Goal: Transaction & Acquisition: Purchase product/service

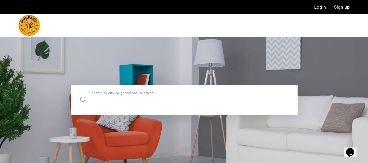
click at [166, 106] on input "Search by city, neighborhood, or street." at bounding box center [184, 100] width 227 height 30
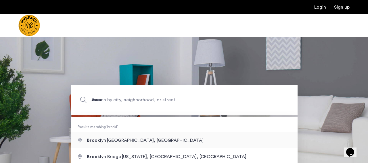
type input "**********"
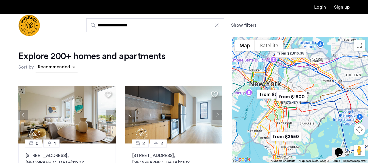
click at [72, 67] on span "sort-apartment" at bounding box center [74, 67] width 7 height 7
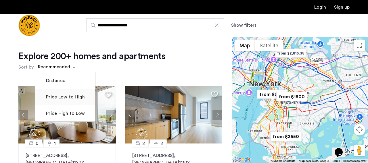
click at [76, 96] on label "Price Low to High" at bounding box center [65, 97] width 40 height 7
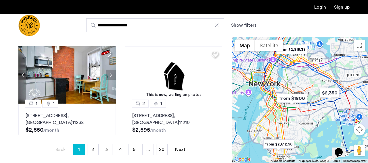
scroll to position [143, 0]
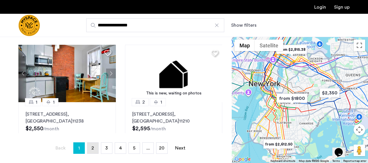
click at [90, 145] on link "page 2" at bounding box center [92, 148] width 11 height 11
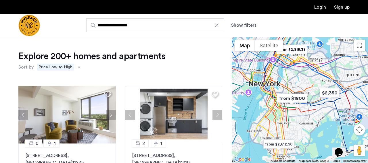
click at [246, 23] on button "Show filters" at bounding box center [243, 25] width 25 height 7
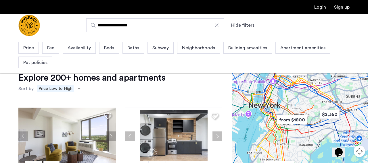
click at [110, 46] on span "Beds" at bounding box center [109, 48] width 10 height 7
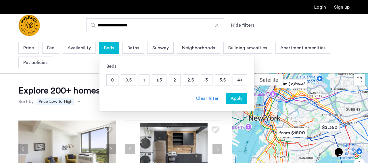
click at [171, 81] on p "2" at bounding box center [174, 80] width 11 height 11
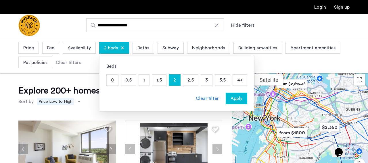
click at [239, 96] on span "Apply" at bounding box center [237, 98] width 12 height 7
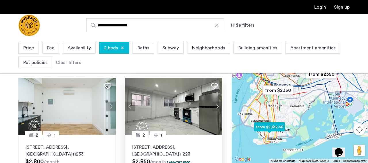
scroll to position [405, 0]
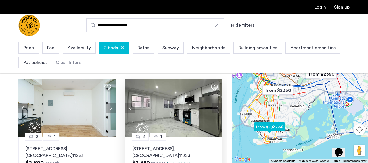
click at [196, 113] on img at bounding box center [174, 108] width 98 height 58
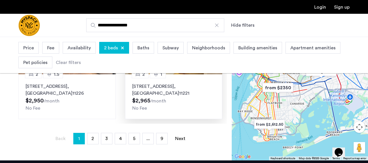
scroll to position [188, 0]
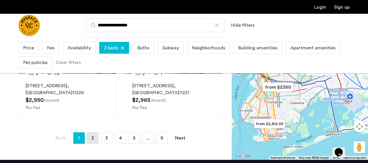
click at [89, 137] on link "page 2" at bounding box center [92, 138] width 11 height 11
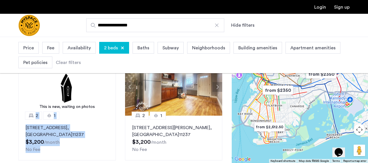
scroll to position [146, 0]
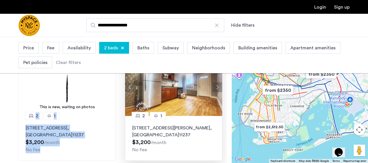
click at [201, 107] on img at bounding box center [174, 88] width 98 height 58
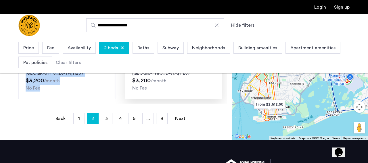
scroll to position [209, 0]
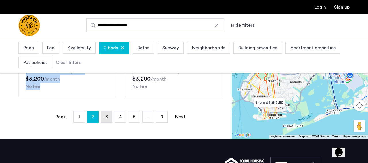
click at [109, 121] on link "page 3" at bounding box center [106, 117] width 11 height 11
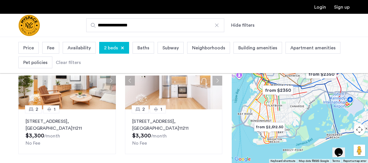
scroll to position [41, 0]
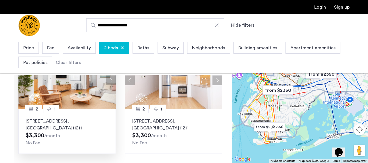
click at [85, 104] on img at bounding box center [67, 81] width 98 height 58
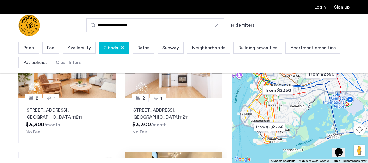
scroll to position [373, 0]
click at [186, 82] on img at bounding box center [174, 70] width 98 height 58
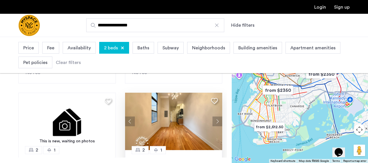
click at [187, 127] on img at bounding box center [174, 122] width 98 height 58
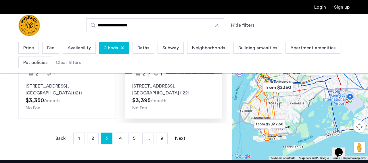
scroll to position [189, 0]
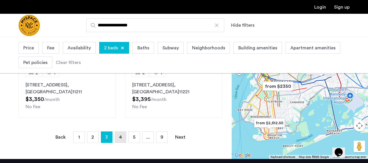
click at [119, 134] on link "page 4" at bounding box center [120, 137] width 11 height 11
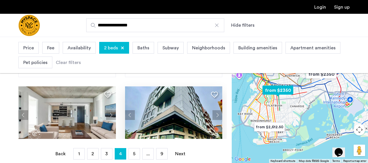
scroll to position [437, 0]
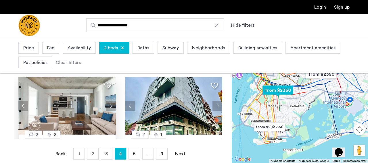
click at [110, 101] on button "Next apartment" at bounding box center [111, 106] width 10 height 10
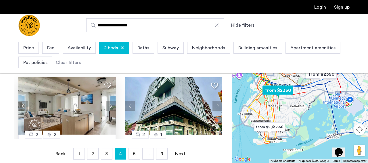
click at [110, 101] on button "Next apartment" at bounding box center [111, 106] width 10 height 10
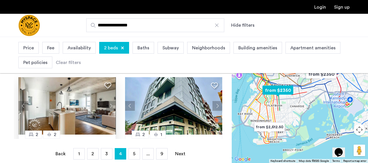
click at [110, 101] on button "Next apartment" at bounding box center [111, 106] width 10 height 10
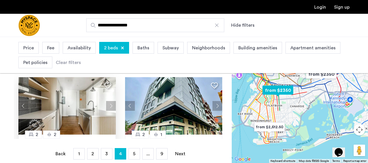
click at [110, 101] on button "Next apartment" at bounding box center [111, 106] width 10 height 10
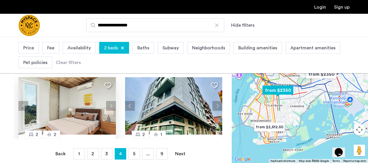
click at [110, 101] on button "Next apartment" at bounding box center [111, 106] width 10 height 10
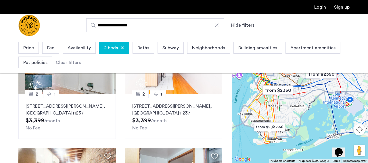
scroll to position [0, 0]
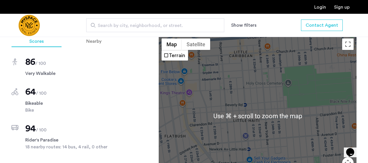
scroll to position [511, 0]
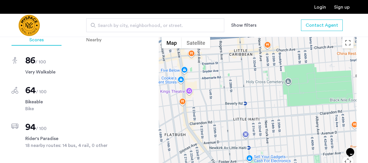
click at [322, 106] on div at bounding box center [258, 114] width 198 height 161
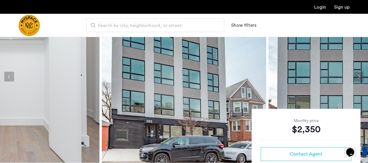
scroll to position [0, 0]
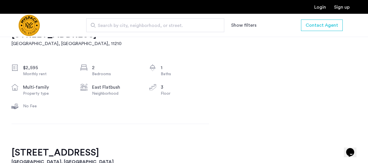
scroll to position [196, 0]
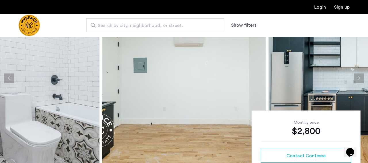
scroll to position [31, 0]
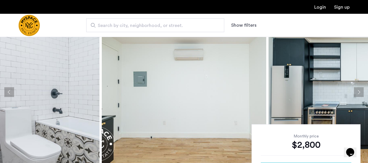
click at [80, 92] on img at bounding box center [17, 92] width 165 height 173
click at [9, 89] on button "Previous apartment" at bounding box center [9, 92] width 10 height 10
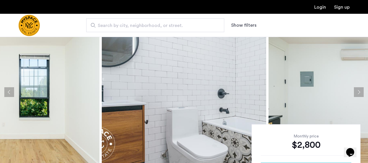
click at [9, 89] on button "Previous apartment" at bounding box center [9, 92] width 10 height 10
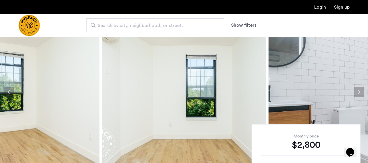
click at [9, 89] on button "Previous apartment" at bounding box center [9, 92] width 10 height 10
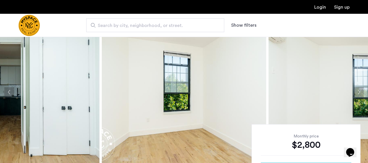
click at [9, 89] on button "Previous apartment" at bounding box center [9, 92] width 10 height 10
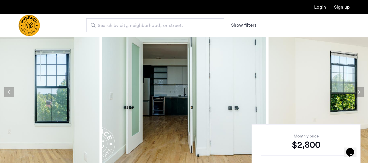
click at [9, 89] on button "Previous apartment" at bounding box center [9, 92] width 10 height 10
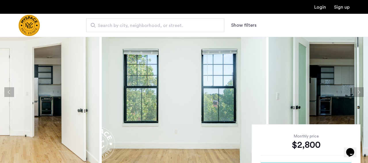
click at [9, 89] on button "Previous apartment" at bounding box center [9, 92] width 10 height 10
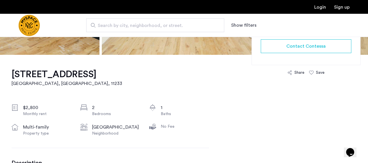
scroll to position [157, 0]
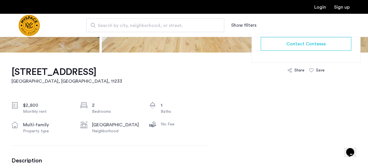
drag, startPoint x: 130, startPoint y: 71, endPoint x: 122, endPoint y: 71, distance: 8.4
click at [122, 71] on div "1267 Herkimer Street, Unit 4F Brooklyn, NY , 11233 $2,800 Monthly rent 2 Bedroo…" at bounding box center [111, 166] width 198 height 226
click at [144, 78] on div "1267 Herkimer Street, Unit 4F Brooklyn, NY , 11233 $2,800 Monthly rent 2 Bedroo…" at bounding box center [111, 166] width 198 height 226
drag, startPoint x: 132, startPoint y: 73, endPoint x: 125, endPoint y: 73, distance: 6.6
click at [125, 73] on div "1267 Herkimer Street, Unit 4F Brooklyn, NY , 11233 $2,800 Monthly rent 2 Bedroo…" at bounding box center [111, 166] width 198 height 226
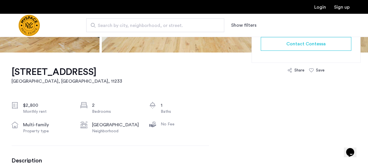
click at [127, 89] on div "1267 Herkimer Street, Unit 4F Brooklyn, NY , 11233 $2,800 Monthly rent 2 Bedroo…" at bounding box center [111, 166] width 198 height 226
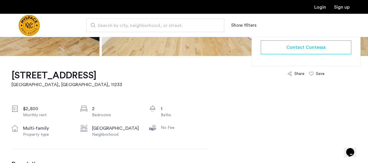
scroll to position [156, 0]
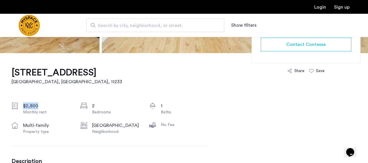
drag, startPoint x: 39, startPoint y: 104, endPoint x: 23, endPoint y: 103, distance: 16.2
click at [23, 103] on div "$2,800" at bounding box center [47, 106] width 48 height 7
copy div "$2,800"
drag, startPoint x: 116, startPoint y: 124, endPoint x: 93, endPoint y: 124, distance: 22.5
click at [93, 124] on div "Ocean Hill" at bounding box center [116, 125] width 48 height 7
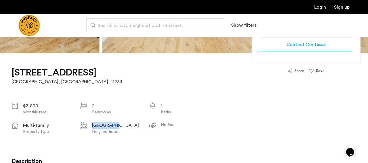
copy div "Ocean Hill"
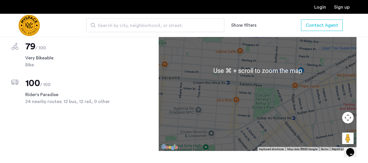
scroll to position [473, 0]
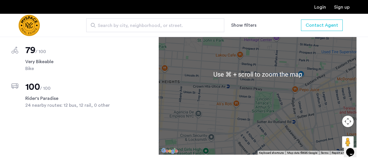
click at [265, 104] on div at bounding box center [258, 74] width 198 height 161
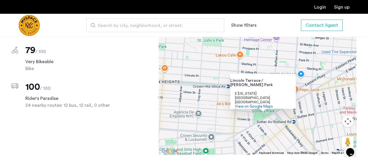
click at [136, 61] on div "Scores Nearby 94 / 100 Walker's Paradise 79 / 100 Very Bikeable Bike 100 / 100 …" at bounding box center [184, 86] width 345 height 184
click at [148, 91] on div "Scores Nearby 94 / 100 Walker's Paradise 79 / 100 Very Bikeable Bike 100 / 100 …" at bounding box center [184, 86] width 345 height 184
click at [346, 121] on button "Map camera controls" at bounding box center [348, 122] width 12 height 12
click at [336, 132] on button "Zoom out" at bounding box center [334, 136] width 12 height 12
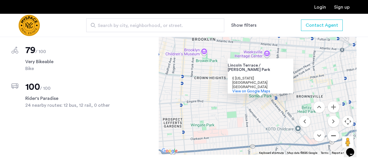
click at [336, 132] on button "Zoom out" at bounding box center [334, 136] width 12 height 12
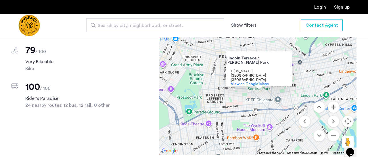
click at [140, 72] on div "Scores Nearby 94 / 100 Walker's Paradise 79 / 100 Very Bikeable Bike 100 / 100 …" at bounding box center [184, 86] width 345 height 184
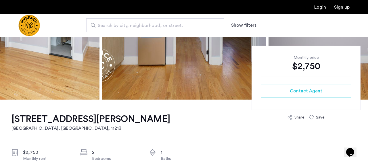
scroll to position [109, 0]
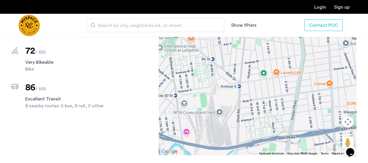
scroll to position [531, 0]
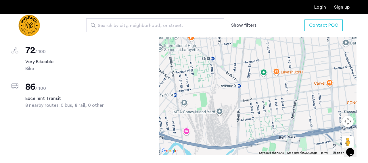
click at [348, 116] on button "Map camera controls" at bounding box center [348, 122] width 12 height 12
click at [333, 130] on button "Zoom out" at bounding box center [334, 136] width 12 height 12
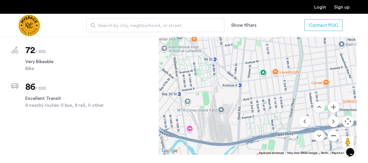
click at [333, 130] on button "Zoom out" at bounding box center [334, 136] width 12 height 12
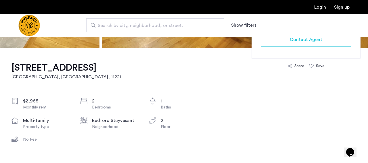
scroll to position [161, 0]
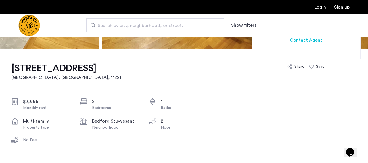
drag, startPoint x: 115, startPoint y: 70, endPoint x: 98, endPoint y: 68, distance: 16.8
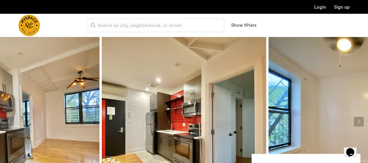
scroll to position [0, 0]
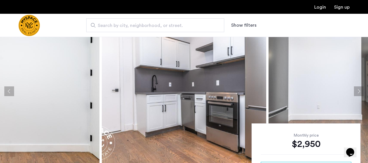
scroll to position [21, 0]
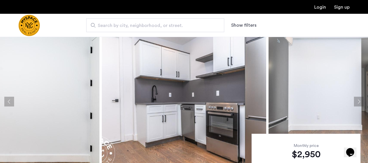
click at [361, 101] on button "Next apartment" at bounding box center [359, 102] width 10 height 10
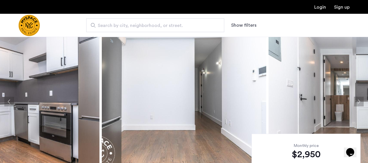
click at [361, 101] on button "Next apartment" at bounding box center [359, 102] width 10 height 10
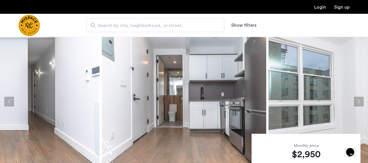
click at [361, 101] on button "Next apartment" at bounding box center [359, 102] width 10 height 10
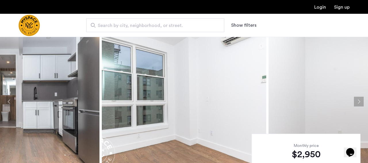
click at [361, 101] on button "Next apartment" at bounding box center [359, 102] width 10 height 10
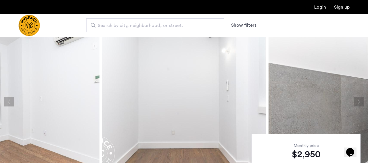
click at [361, 101] on button "Next apartment" at bounding box center [359, 102] width 10 height 10
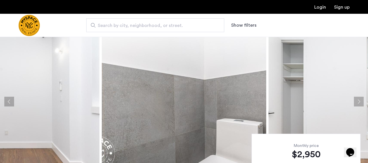
click at [361, 101] on button "Next apartment" at bounding box center [359, 102] width 10 height 10
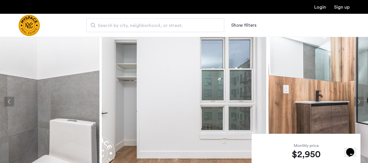
click at [361, 101] on button "Next apartment" at bounding box center [359, 102] width 10 height 10
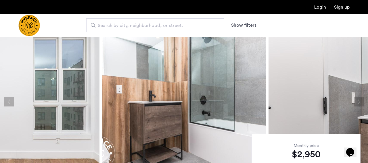
click at [361, 101] on button "Next apartment" at bounding box center [359, 102] width 10 height 10
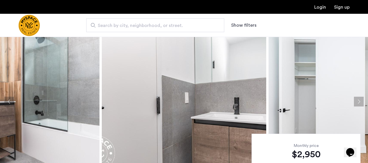
click at [361, 101] on button "Next apartment" at bounding box center [359, 102] width 10 height 10
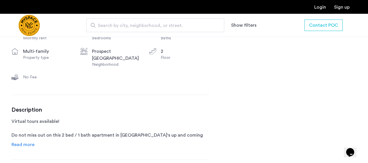
scroll to position [230, 0]
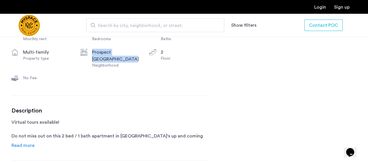
drag, startPoint x: 111, startPoint y: 71, endPoint x: 92, endPoint y: 62, distance: 20.1
click at [92, 62] on div "Prospect Lefferts Gardens" at bounding box center [116, 56] width 48 height 14
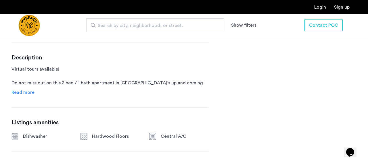
scroll to position [283, 0]
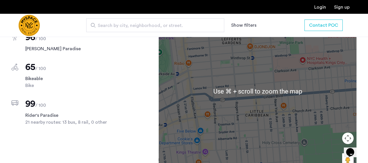
scroll to position [538, 0]
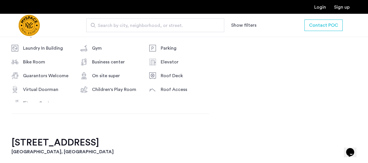
scroll to position [5, 0]
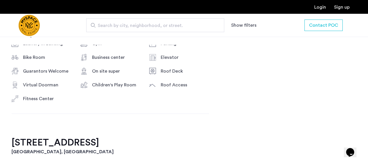
click at [227, 89] on div "[GEOGRAPHIC_DATA] 3 months free $3,175 - Gross $2,540.00 - Net Effective Monthl…" at bounding box center [184, 131] width 363 height 751
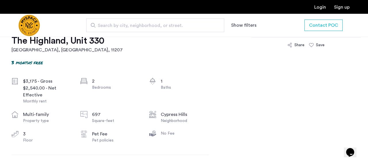
scroll to position [189, 0]
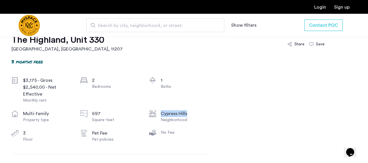
copy div "Cypress Hills"
drag, startPoint x: 190, startPoint y: 113, endPoint x: 162, endPoint y: 110, distance: 28.1
click at [162, 110] on div "$3,175 - Gross $2,540.00 - Net Effective Monthly rent 2 Bedrooms 1 Baths multi-…" at bounding box center [111, 110] width 198 height 66
copy div "2,540.00"
drag, startPoint x: 44, startPoint y: 88, endPoint x: 25, endPoint y: 87, distance: 18.7
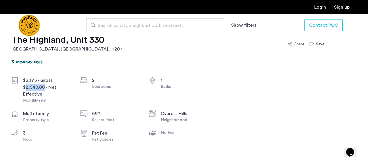
click at [25, 87] on div "$2,540.00 - Net Effective" at bounding box center [47, 91] width 48 height 14
copy div "$3,175 - Gross $2,540.00 - Net Effective"
drag, startPoint x: 46, startPoint y: 93, endPoint x: 24, endPoint y: 80, distance: 25.3
click at [24, 80] on div "$3,175 - Gross $2,540.00 - Net Effective Monthly rent" at bounding box center [47, 90] width 48 height 26
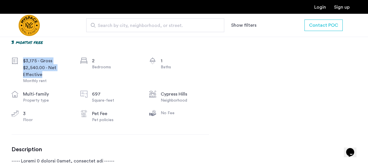
scroll to position [210, 0]
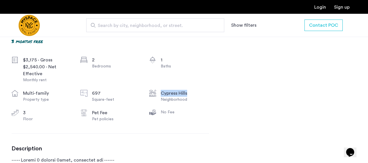
copy div "Cypress Hills"
drag, startPoint x: 189, startPoint y: 93, endPoint x: 161, endPoint y: 91, distance: 28.0
click at [161, 91] on div "Cypress Hills" at bounding box center [185, 93] width 48 height 7
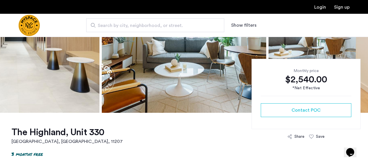
scroll to position [97, 0]
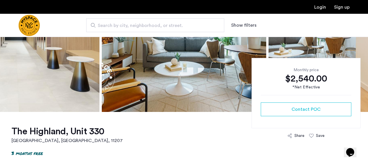
click at [209, 151] on div "3 months free" at bounding box center [111, 153] width 198 height 7
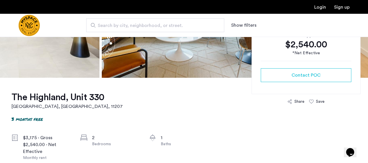
scroll to position [132, 0]
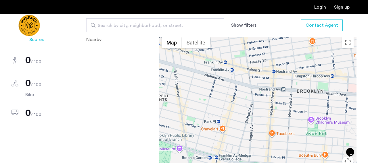
scroll to position [434, 0]
click at [269, 111] on div at bounding box center [258, 114] width 198 height 161
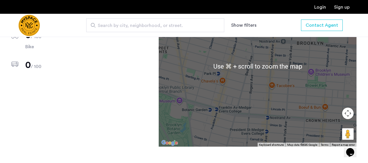
scroll to position [484, 0]
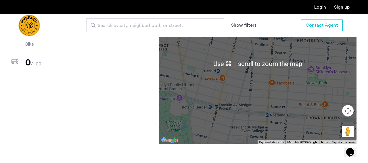
click at [347, 110] on button "Map camera controls" at bounding box center [348, 111] width 12 height 12
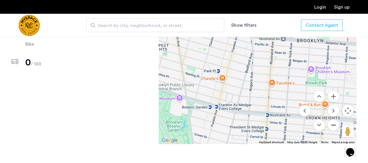
click at [335, 126] on button "Zoom out" at bounding box center [334, 126] width 12 height 12
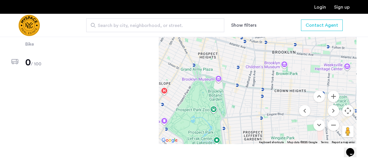
click at [112, 86] on div "Scores Nearby 0 / 100 0 / 100 Bike 0 / 100" at bounding box center [66, 63] width 108 height 161
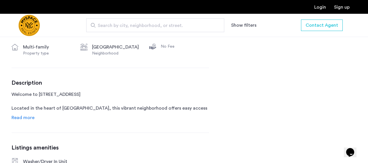
scroll to position [234, 0]
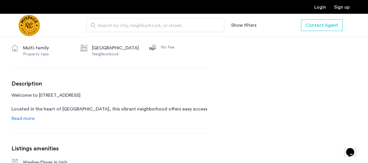
click at [24, 119] on span "Read more" at bounding box center [23, 119] width 23 height 5
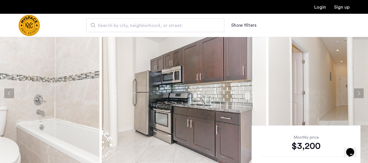
scroll to position [28, 0]
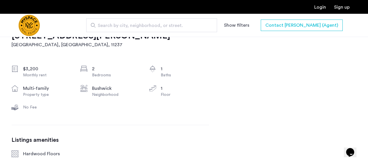
scroll to position [196, 0]
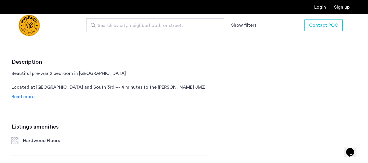
scroll to position [256, 0]
click at [27, 96] on span "Read more" at bounding box center [23, 96] width 23 height 5
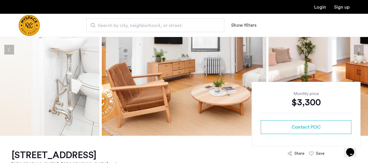
scroll to position [0, 0]
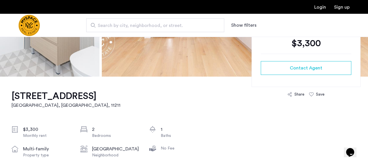
scroll to position [137, 0]
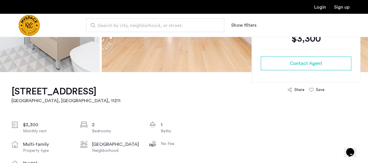
drag, startPoint x: 102, startPoint y: 91, endPoint x: 92, endPoint y: 91, distance: 9.8
click at [98, 91] on h1 "283 Powers St, Unit 1rf" at bounding box center [66, 92] width 109 height 12
drag, startPoint x: 104, startPoint y: 90, endPoint x: 96, endPoint y: 90, distance: 8.9
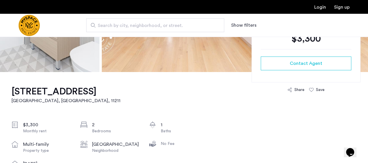
drag, startPoint x: 130, startPoint y: 144, endPoint x: 93, endPoint y: 142, distance: 37.7
click at [93, 142] on div "East Williamsburg" at bounding box center [116, 144] width 48 height 7
copy div "East Williamsburg"
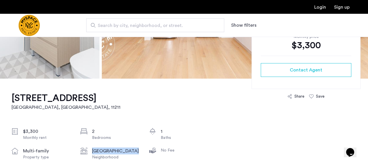
scroll to position [130, 0]
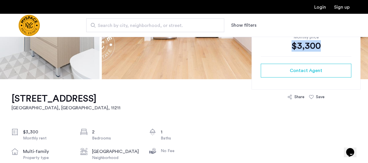
copy div "$3,300"
drag, startPoint x: 325, startPoint y: 46, endPoint x: 293, endPoint y: 46, distance: 31.4
click at [293, 46] on div "$3,300" at bounding box center [306, 46] width 91 height 12
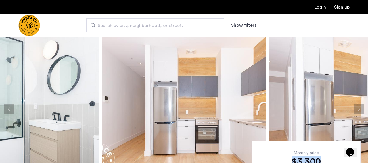
scroll to position [0, 0]
